Goal: Task Accomplishment & Management: Manage account settings

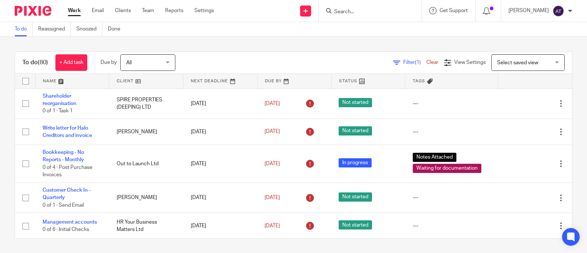
scroll to position [1115, 0]
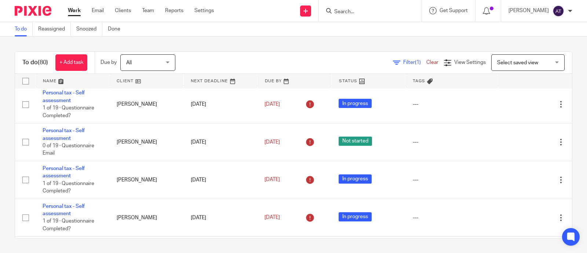
click at [343, 11] on input "Search" at bounding box center [367, 12] width 66 height 7
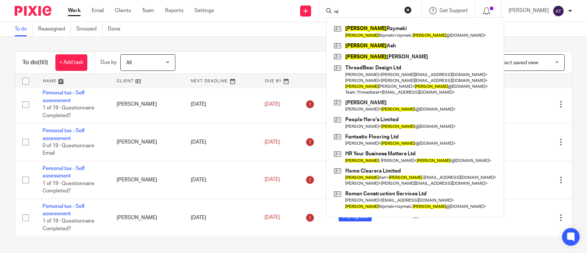
type input "n"
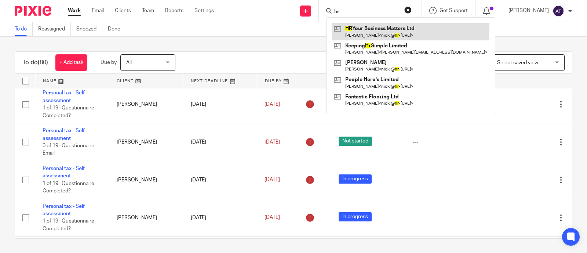
type input "hr"
click at [359, 36] on link at bounding box center [411, 31] width 158 height 17
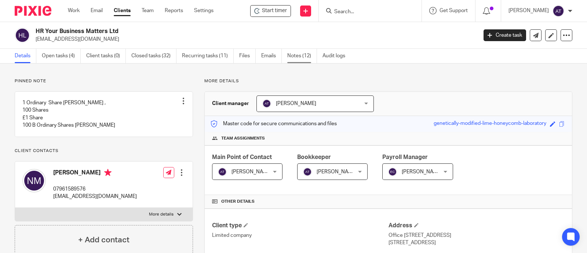
click at [302, 55] on link "Notes (12)" at bounding box center [302, 56] width 30 height 14
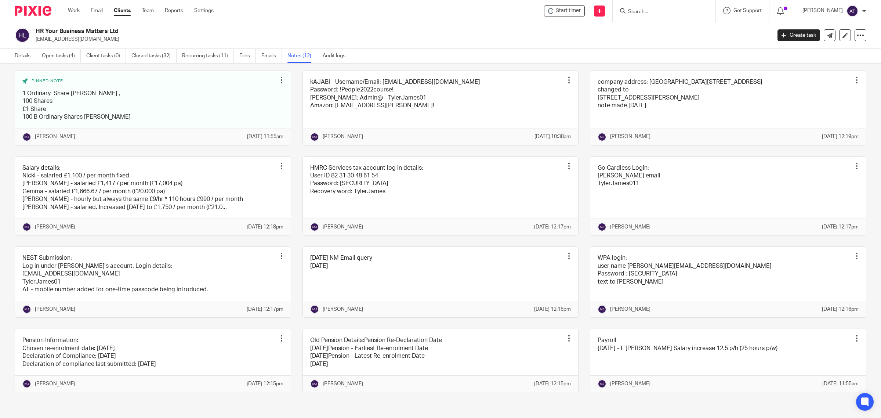
scroll to position [87, 0]
click at [50, 55] on link "Open tasks (4)" at bounding box center [61, 56] width 39 height 14
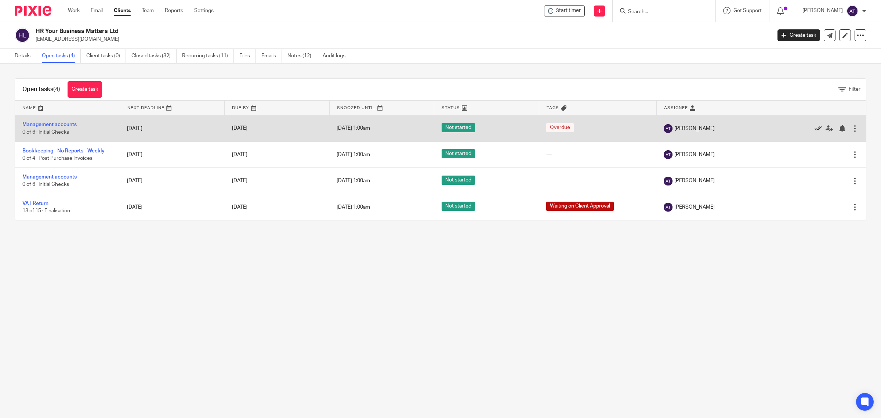
click at [815, 129] on icon at bounding box center [818, 128] width 7 height 7
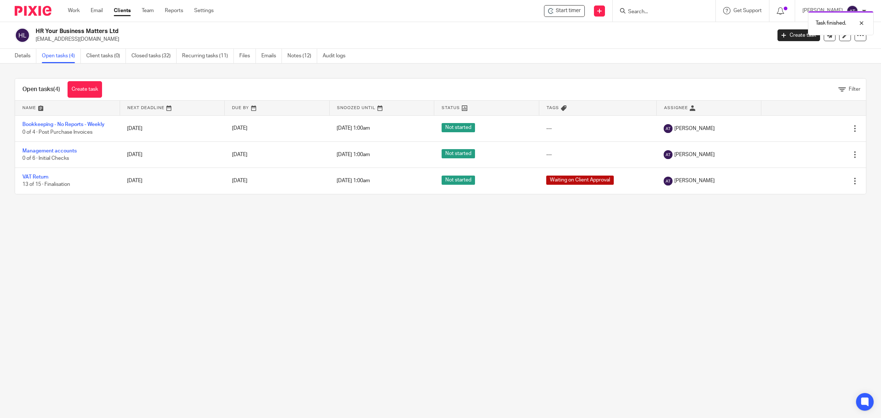
click at [636, 12] on div "Task finished." at bounding box center [657, 21] width 433 height 28
click at [633, 8] on div "Task finished." at bounding box center [657, 21] width 433 height 28
click at [629, 10] on input "Search" at bounding box center [660, 12] width 66 height 7
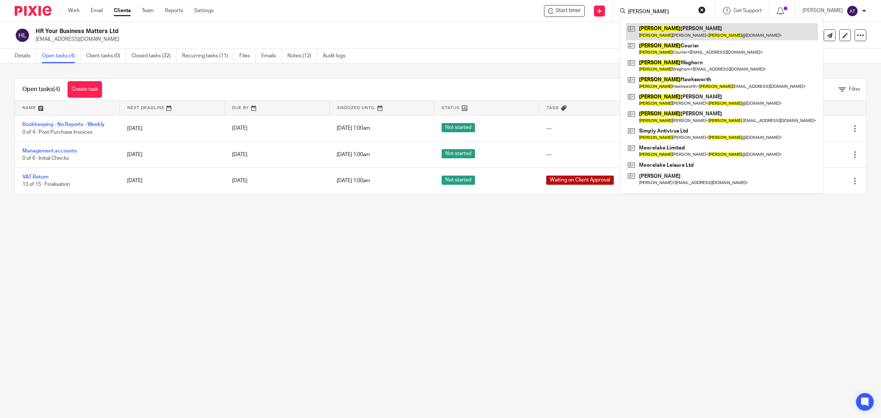
type input "craig"
click at [666, 29] on link at bounding box center [722, 31] width 192 height 17
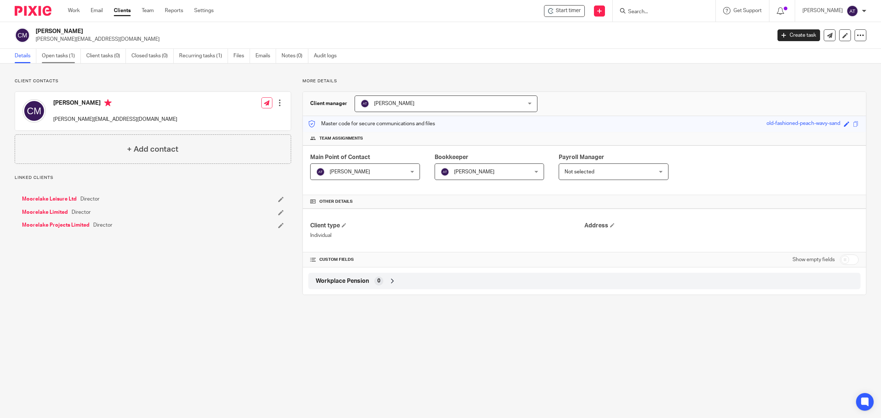
click at [65, 58] on link "Open tasks (1)" at bounding box center [61, 56] width 39 height 14
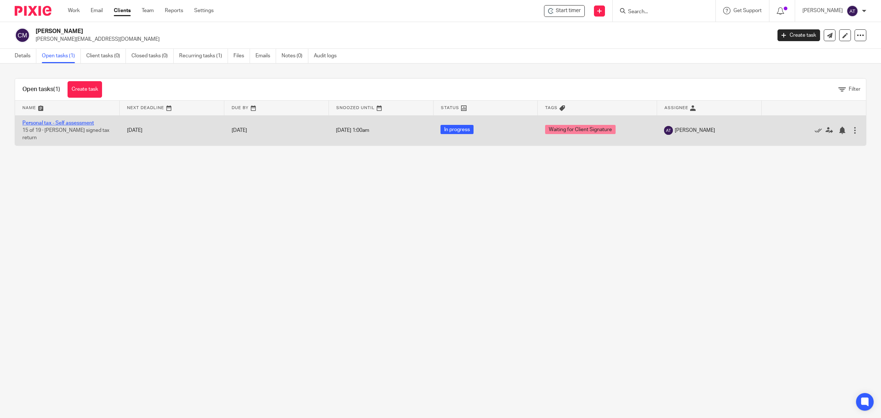
click at [76, 123] on link "Personal tax - Self assessment" at bounding box center [58, 122] width 72 height 5
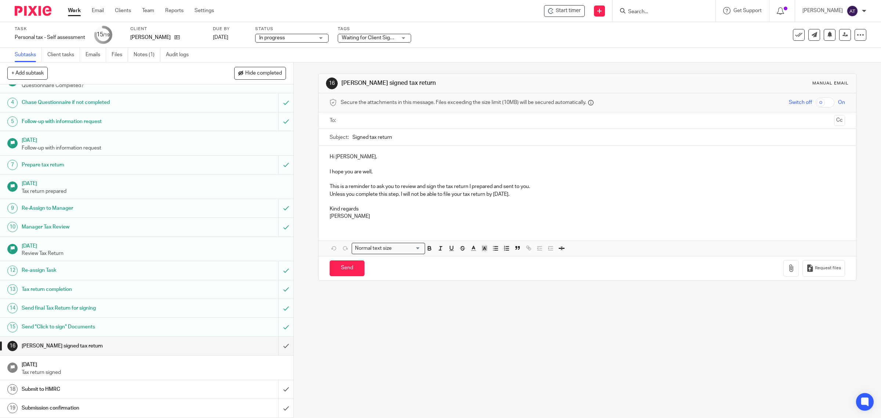
scroll to position [54, 0]
click at [276, 350] on input "submit" at bounding box center [146, 346] width 293 height 18
click at [271, 392] on input "submit" at bounding box center [146, 389] width 293 height 18
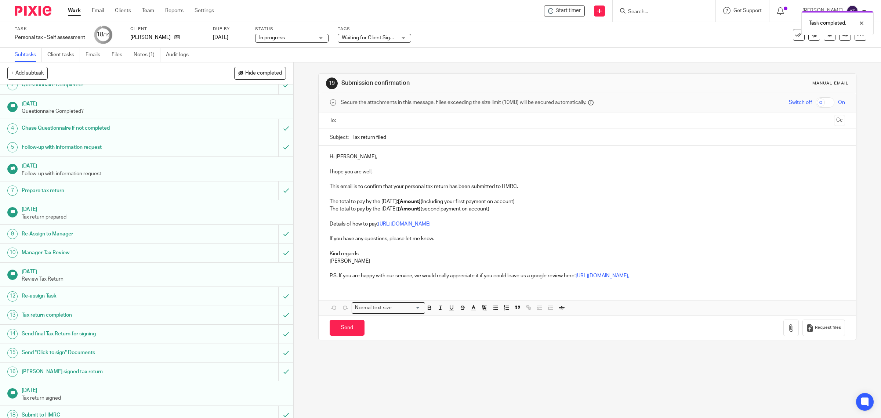
scroll to position [54, 0]
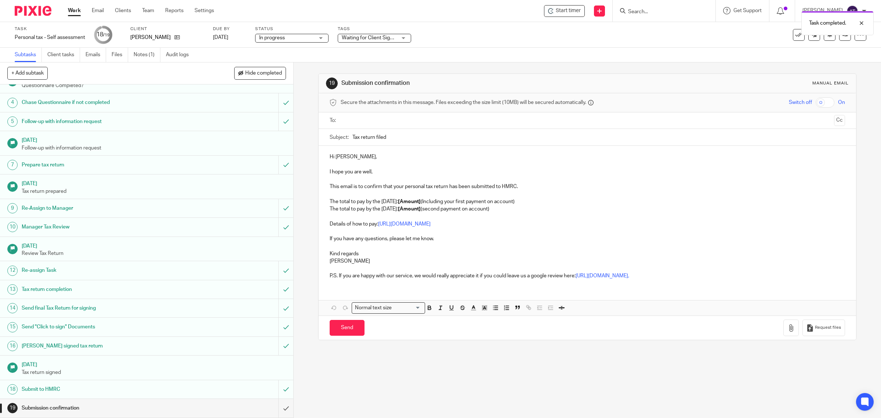
click at [362, 120] on input "text" at bounding box center [587, 120] width 488 height 8
click at [406, 144] on input "Tax return filed" at bounding box center [598, 139] width 493 height 17
type input "Tax return filed 24-25"
drag, startPoint x: 409, startPoint y: 202, endPoint x: 411, endPoint y: 206, distance: 4.2
click at [409, 202] on p "The total to pay by the 31st January: [Amount] (Including your first payment on…" at bounding box center [588, 202] width 516 height 7
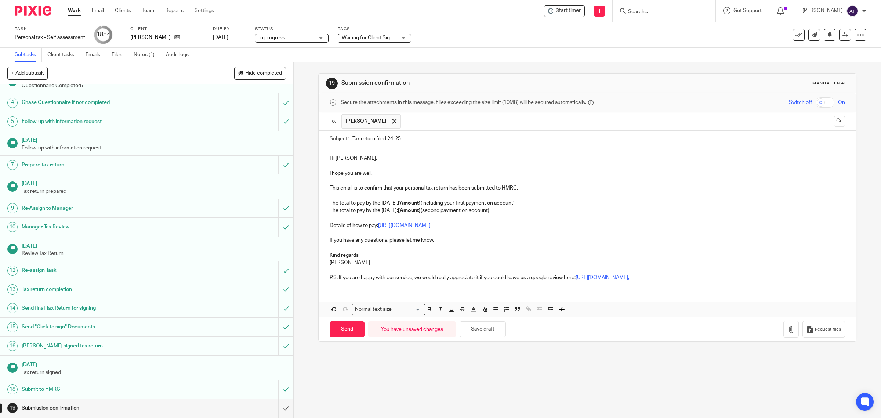
click at [421, 203] on strong "[Amount]" at bounding box center [409, 202] width 23 height 5
click at [415, 214] on p "The total to pay by the 31st July: [Amount] (second payment on account)" at bounding box center [588, 210] width 516 height 7
click at [398, 211] on p "The total to pay by the 31st July: £974.88 (second payment on account)" at bounding box center [588, 210] width 516 height 7
click at [506, 213] on p "The total to pay by the 31st July 26: £974.88 (second payment on account)" at bounding box center [588, 210] width 516 height 7
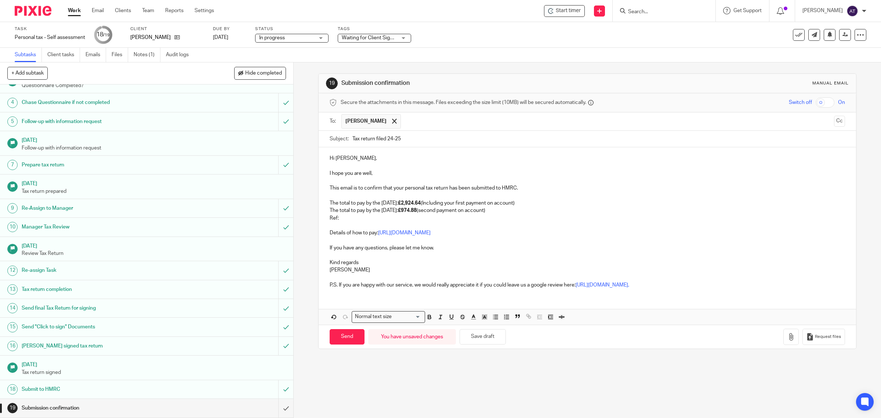
click at [351, 214] on p "The total to pay by the 31st July 26: £974.88 (second payment on account)" at bounding box center [588, 210] width 516 height 7
click at [346, 219] on p "Ref:" at bounding box center [588, 217] width 516 height 7
drag, startPoint x: 637, startPoint y: 304, endPoint x: 278, endPoint y: 279, distance: 359.9
click at [278, 279] on div "+ Add subtask Hide completed Cancel + Add 1 Questionnaire Email Auto 2 Question…" at bounding box center [440, 239] width 881 height 355
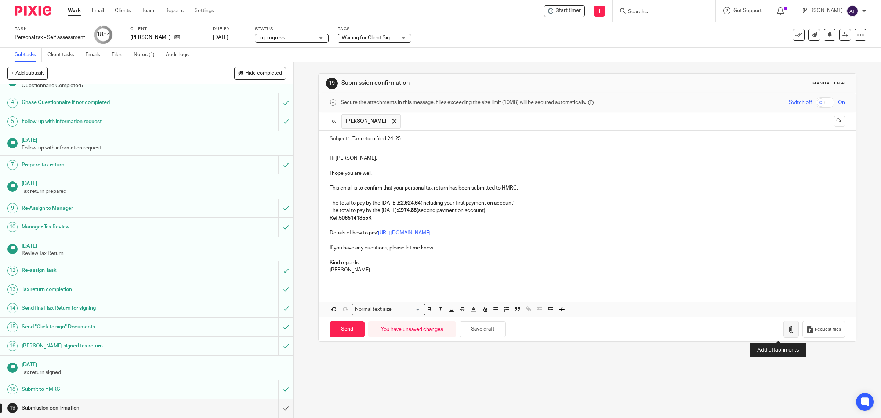
click at [788, 333] on icon "button" at bounding box center [791, 329] width 7 height 7
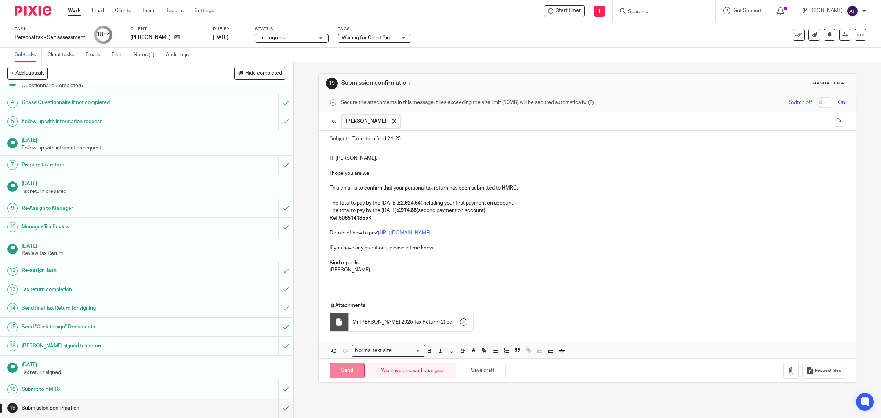
click at [344, 374] on input "Send" at bounding box center [347, 371] width 35 height 16
type input "Sent"
click at [640, 11] on input "Search" at bounding box center [660, 12] width 66 height 7
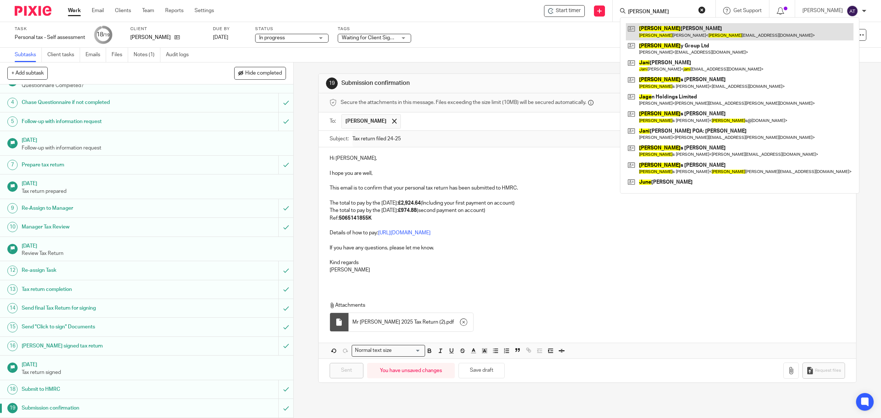
type input "jane"
click at [654, 32] on link at bounding box center [740, 31] width 228 height 17
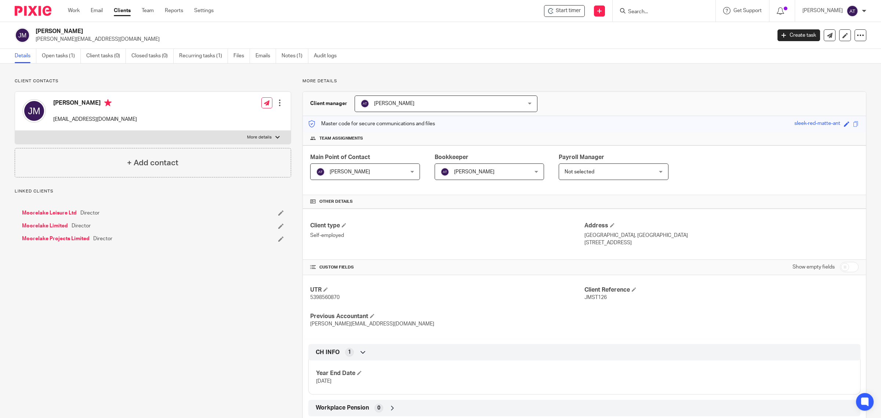
click at [57, 56] on link "Open tasks (1)" at bounding box center [61, 56] width 39 height 14
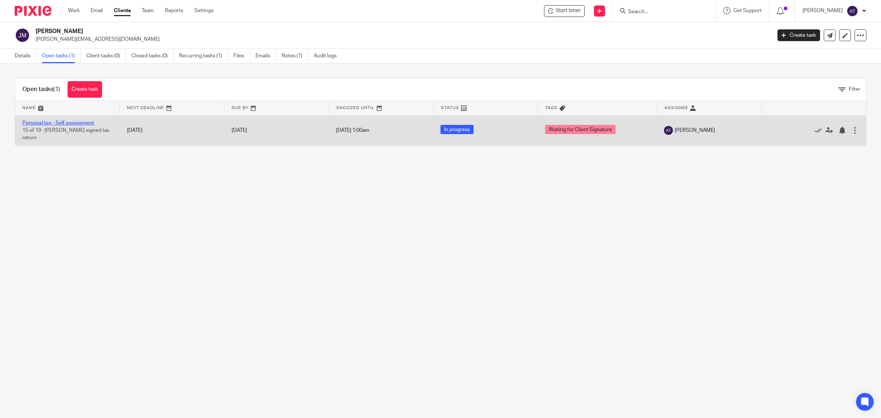
click at [63, 122] on link "Personal tax - Self assessment" at bounding box center [58, 122] width 72 height 5
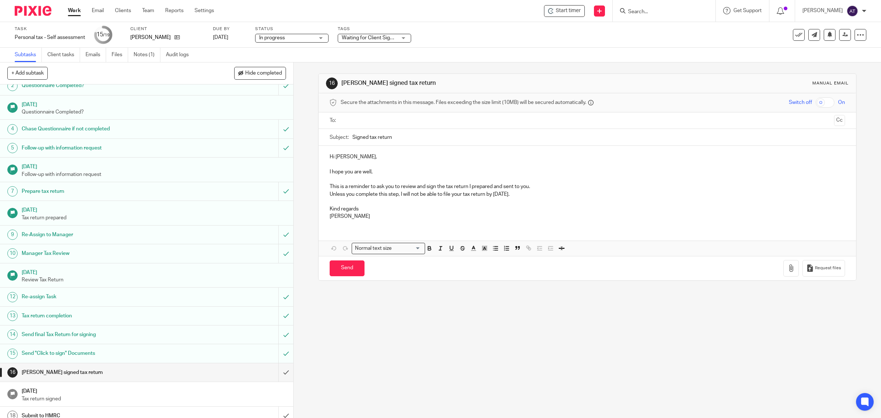
scroll to position [54, 0]
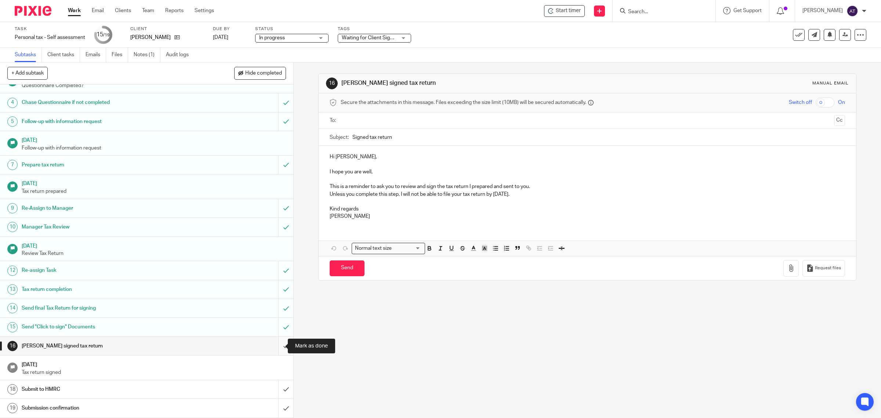
click at [278, 347] on input "submit" at bounding box center [146, 346] width 293 height 18
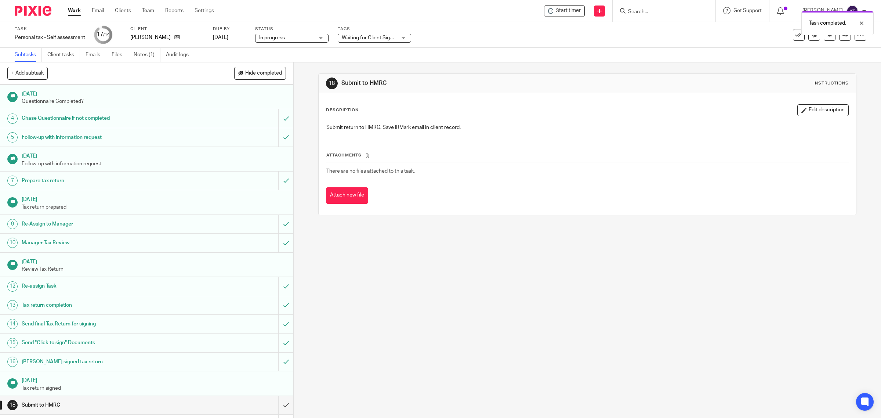
scroll to position [54, 0]
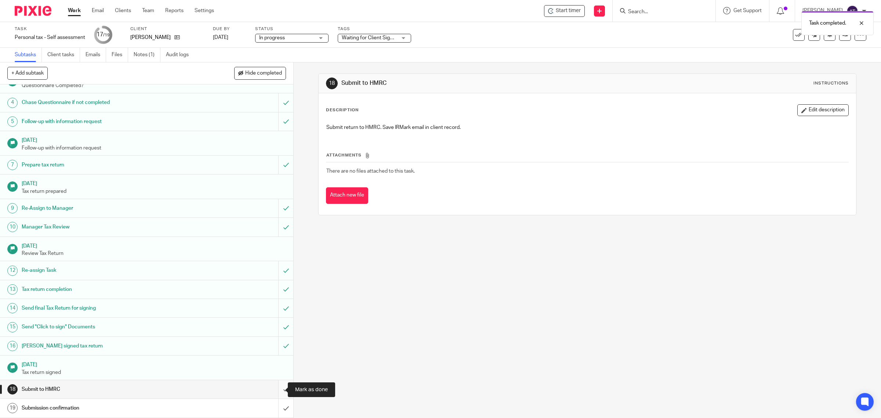
click at [274, 387] on input "submit" at bounding box center [146, 389] width 293 height 18
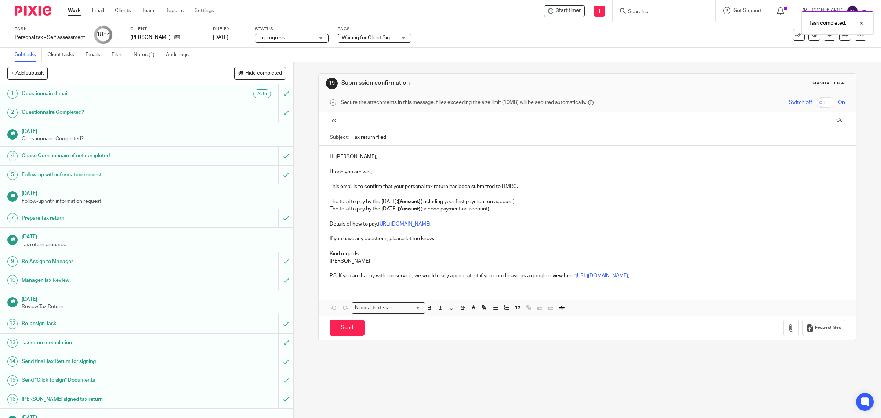
click at [373, 123] on input "text" at bounding box center [587, 120] width 488 height 8
click at [397, 140] on input "Tax return filed" at bounding box center [598, 139] width 493 height 17
type input "Tax return filed 24-25"
click at [412, 203] on strong "[Amount]" at bounding box center [409, 202] width 23 height 5
click at [399, 210] on p "The total to pay by the 31st July: [Amount] (second payment on account)" at bounding box center [588, 210] width 516 height 7
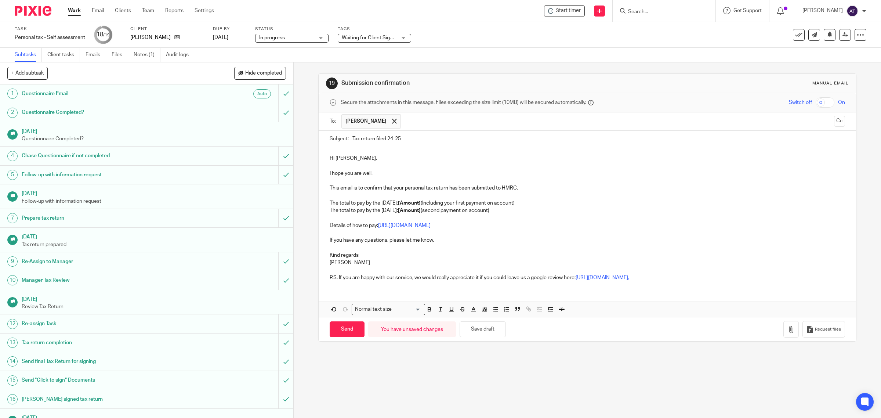
click at [522, 76] on div "19 Submission confirmation Manual email" at bounding box center [588, 83] width 538 height 19
click at [421, 201] on strong "[Amount]" at bounding box center [409, 202] width 23 height 5
click at [421, 210] on strong "[Amount]" at bounding box center [409, 210] width 23 height 5
click at [499, 206] on p "The total to pay by the 31st January 26: £2,081.20 (Including your first paymen…" at bounding box center [588, 202] width 516 height 7
click at [505, 214] on p "The total to pay by the 31st July 26: £633.93 (second payment on account)" at bounding box center [588, 210] width 516 height 7
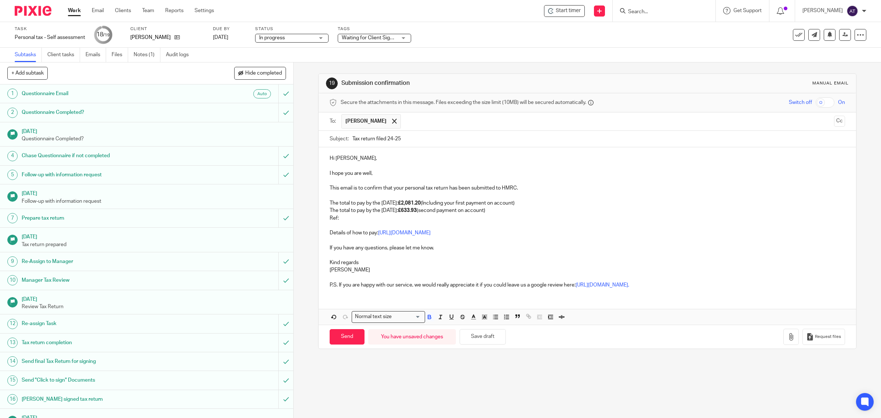
click at [359, 214] on div "Hi Jane, I hope you are well, This email is to confirm that your personal tax r…" at bounding box center [588, 220] width 538 height 147
click at [355, 217] on p "Ref:" at bounding box center [588, 217] width 516 height 7
drag, startPoint x: 374, startPoint y: 217, endPoint x: 337, endPoint y: 221, distance: 36.9
click at [337, 221] on p "Ref: 5398560870K" at bounding box center [588, 217] width 516 height 7
click at [380, 228] on p at bounding box center [588, 225] width 516 height 7
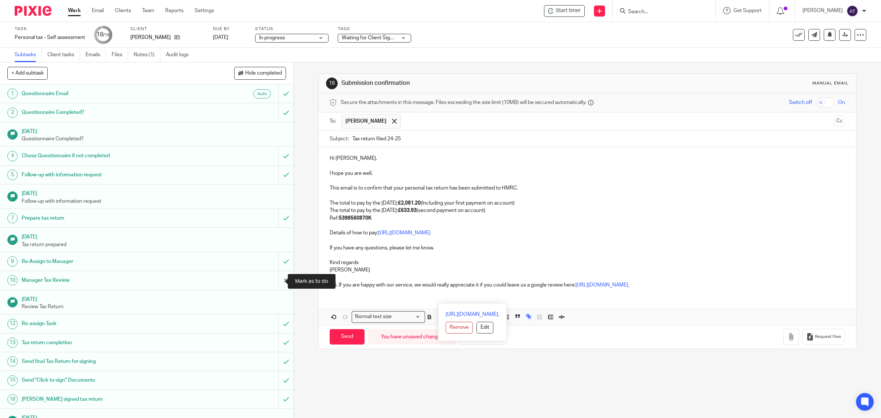
drag, startPoint x: 628, startPoint y: 307, endPoint x: 276, endPoint y: 281, distance: 353.1
click at [276, 281] on div "+ Add subtask Hide completed Cancel + Add 1 Questionnaire Email Auto 2 Question…" at bounding box center [440, 239] width 881 height 355
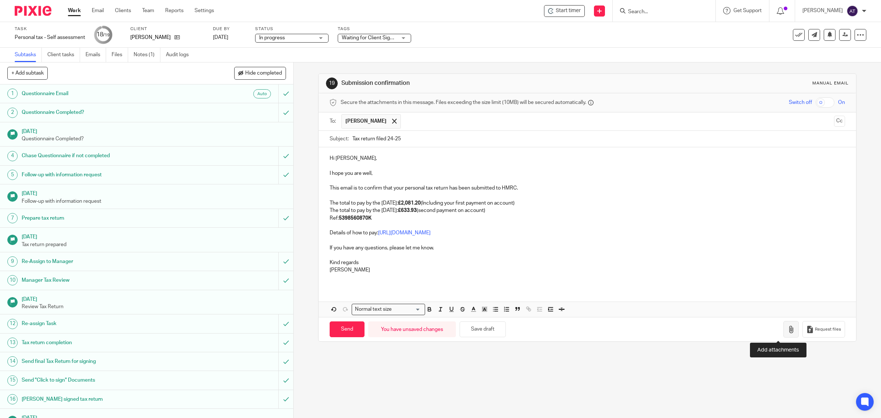
click at [784, 332] on button "button" at bounding box center [791, 329] width 15 height 17
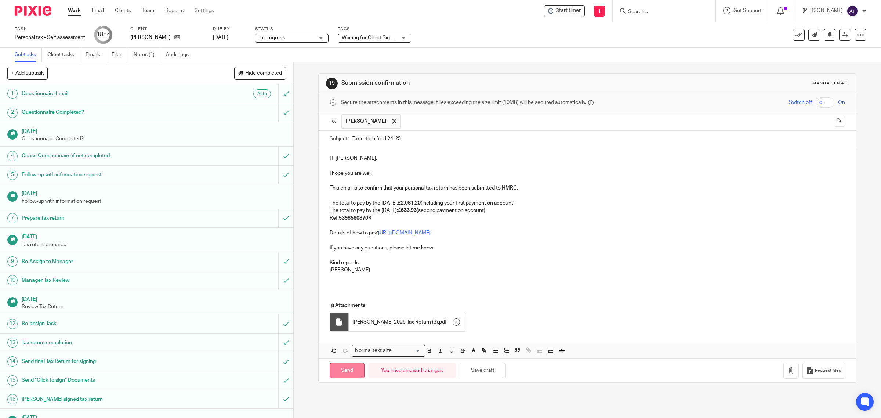
click at [344, 373] on input "Send" at bounding box center [347, 371] width 35 height 16
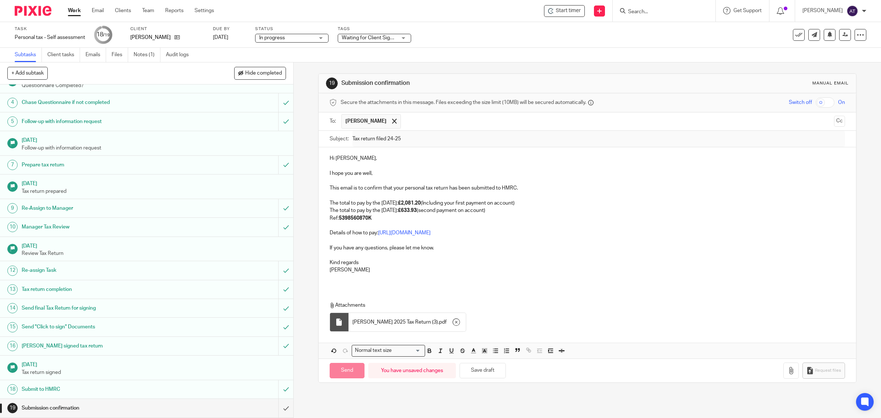
scroll to position [54, 0]
type input "Sent"
click at [644, 14] on input "Search" at bounding box center [660, 12] width 66 height 7
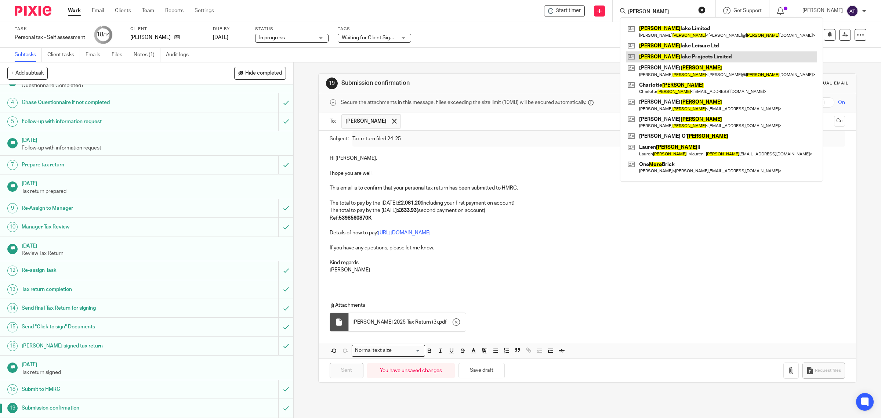
type input "moore"
click at [686, 61] on link at bounding box center [721, 56] width 191 height 11
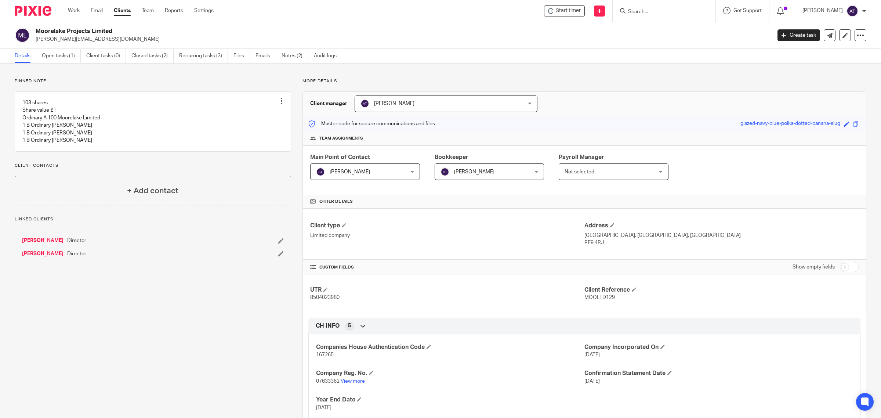
scroll to position [46, 0]
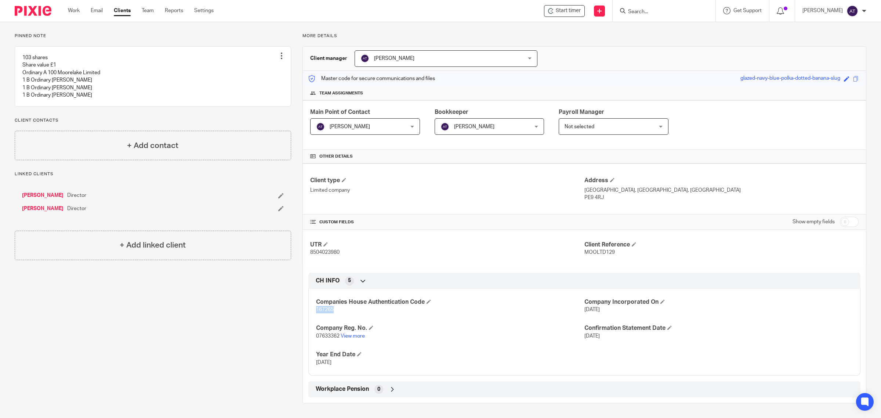
drag, startPoint x: 335, startPoint y: 308, endPoint x: 311, endPoint y: 314, distance: 24.1
click at [311, 314] on div "Companies House Authentication Code 167265 Company Incorporated On 13 May 2011 …" at bounding box center [584, 329] width 552 height 92
copy span "167265"
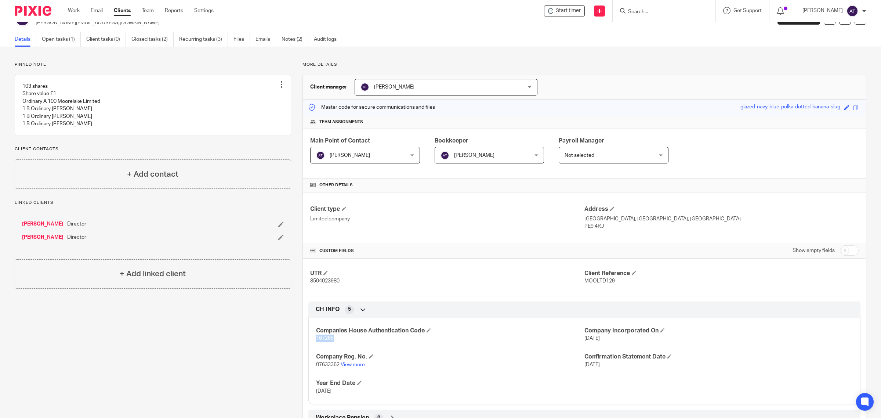
scroll to position [0, 0]
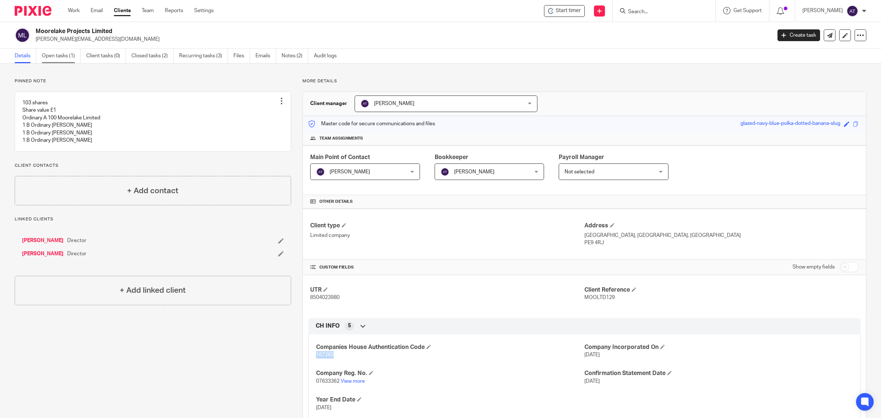
click at [67, 55] on link "Open tasks (1)" at bounding box center [61, 56] width 39 height 14
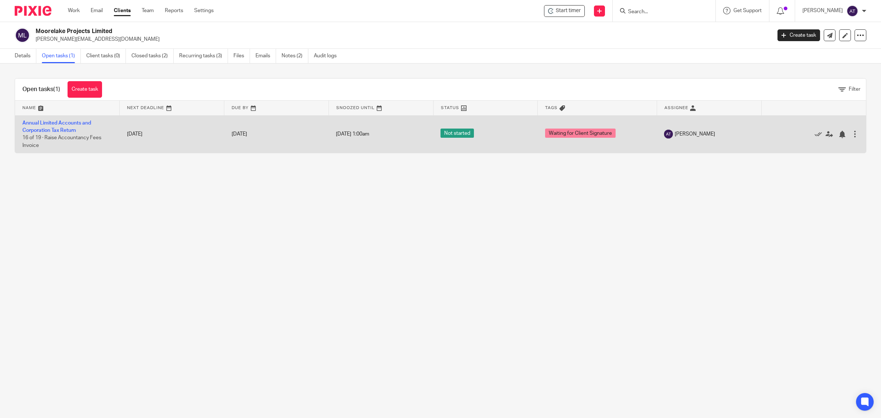
click at [60, 126] on td "Annual Limited Accounts and Corporation Tax Return 16 of 19 · Raise Accountancy…" at bounding box center [67, 133] width 105 height 37
click at [55, 121] on link "Annual Limited Accounts and Corporation Tax Return" at bounding box center [56, 126] width 69 height 12
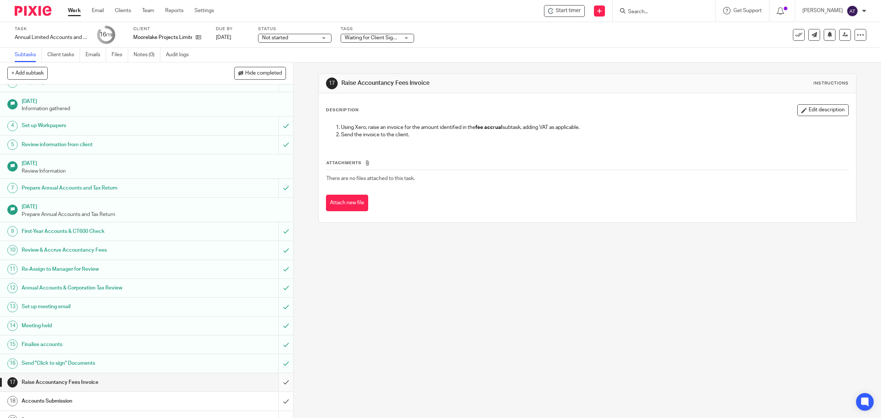
scroll to position [43, 0]
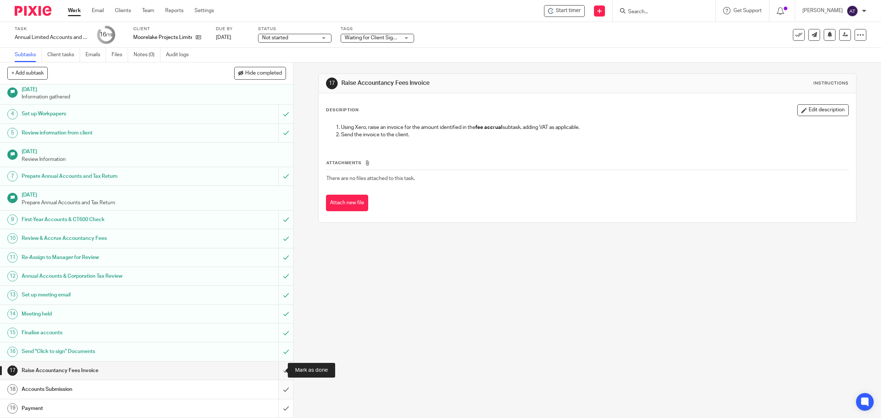
drag, startPoint x: 276, startPoint y: 370, endPoint x: 275, endPoint y: 388, distance: 18.1
click at [276, 371] on input "submit" at bounding box center [146, 370] width 293 height 18
click at [272, 392] on input "submit" at bounding box center [146, 389] width 293 height 18
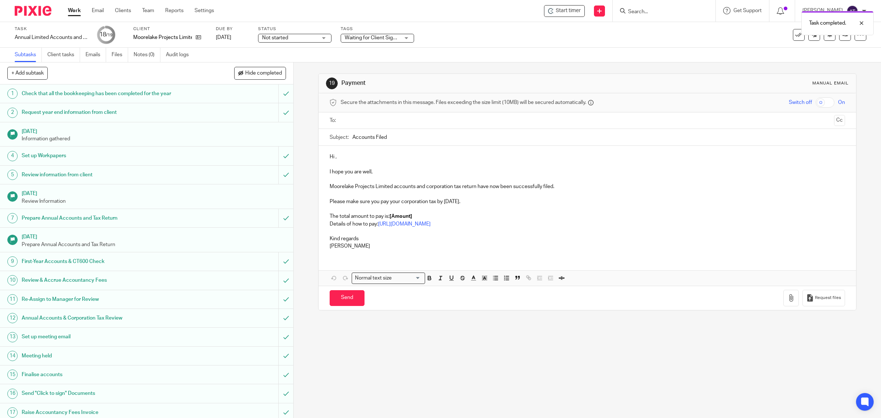
click at [364, 117] on input "text" at bounding box center [587, 120] width 488 height 8
click at [410, 136] on input "Accounts Filed" at bounding box center [598, 139] width 493 height 17
type input "Accounts Filed [DATE]"
click at [488, 226] on p "Details of how to pay: [URL][DOMAIN_NAME]" at bounding box center [588, 225] width 516 height 7
click at [421, 217] on p "The total amount to pay is: [Amount]" at bounding box center [588, 217] width 516 height 7
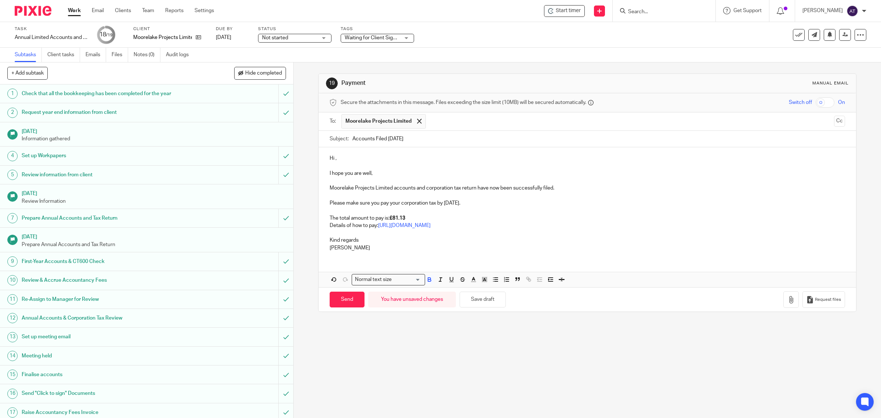
click at [518, 217] on p "The total amount to pay is: £81.13" at bounding box center [588, 217] width 516 height 7
click at [784, 304] on button "button" at bounding box center [791, 299] width 15 height 17
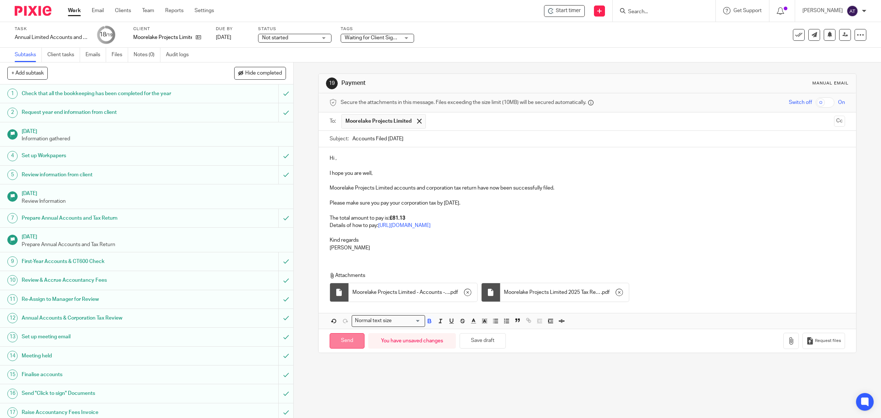
click at [344, 344] on input "Send" at bounding box center [347, 341] width 35 height 16
type input "Sent"
